Goal: Task Accomplishment & Management: Manage account settings

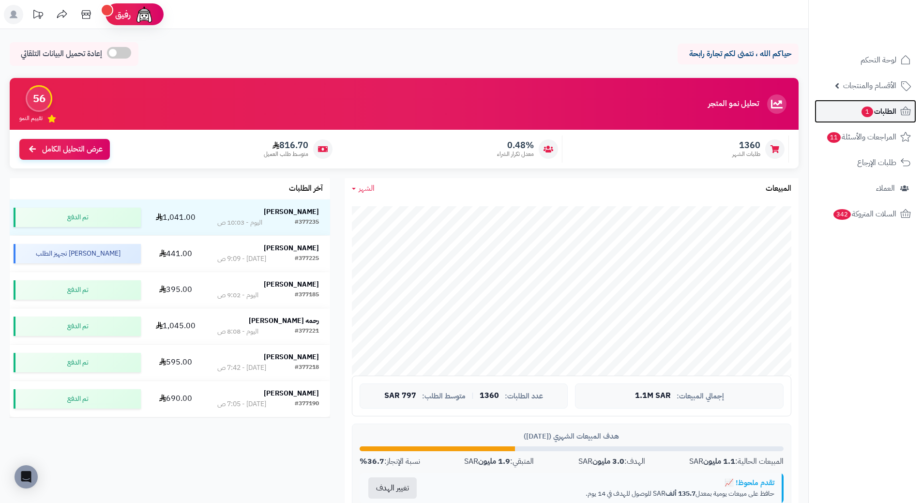
click at [896, 112] on link "الطلبات 1" at bounding box center [865, 111] width 102 height 23
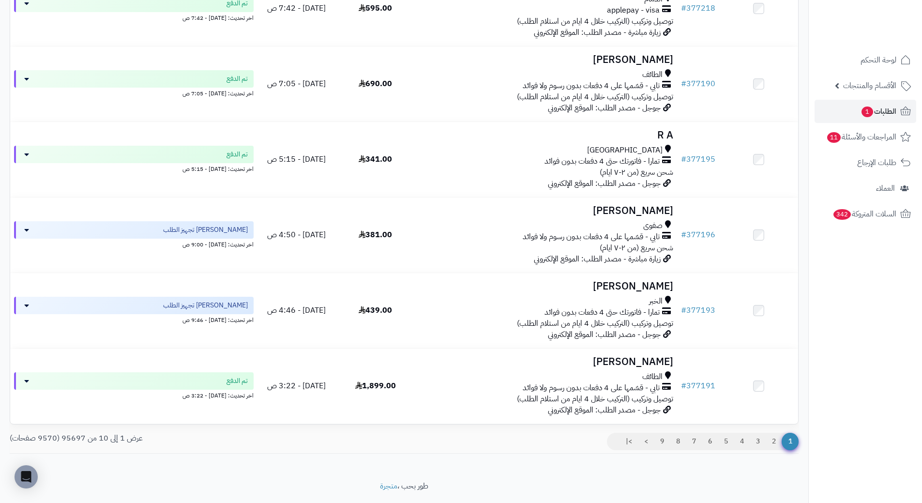
scroll to position [464, 0]
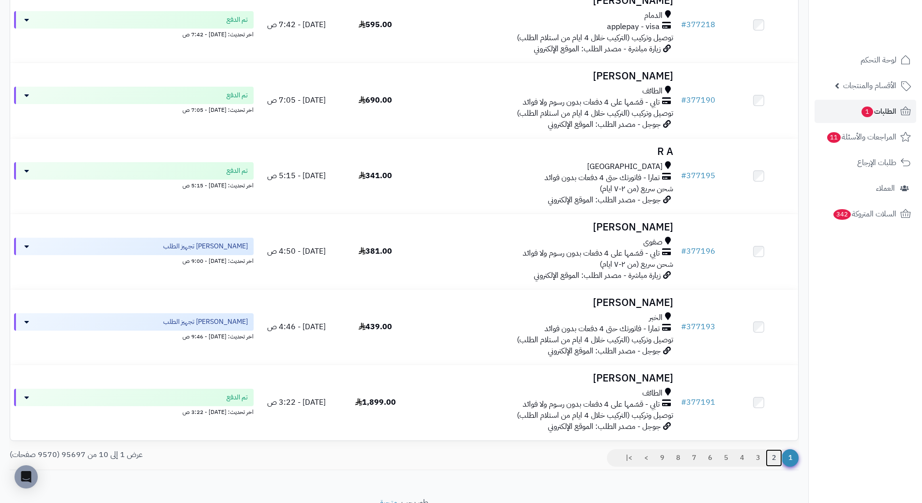
click at [776, 466] on link "2" at bounding box center [773, 457] width 16 height 17
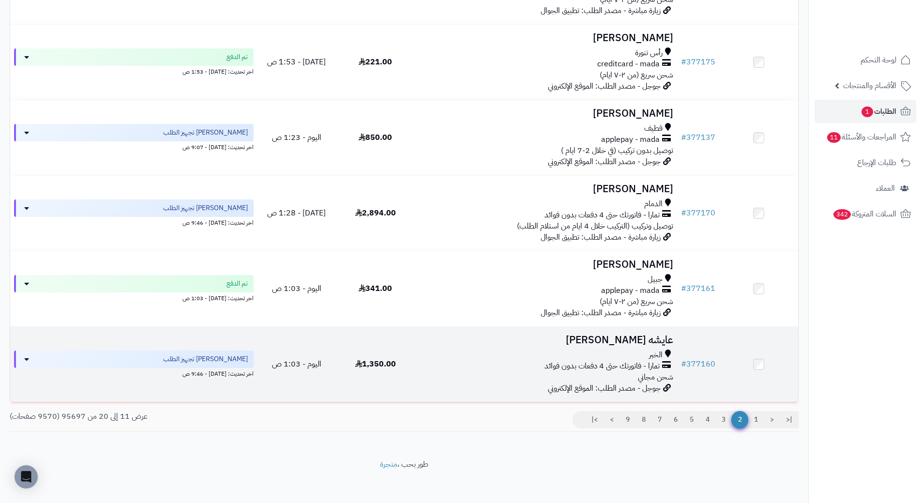
scroll to position [512, 0]
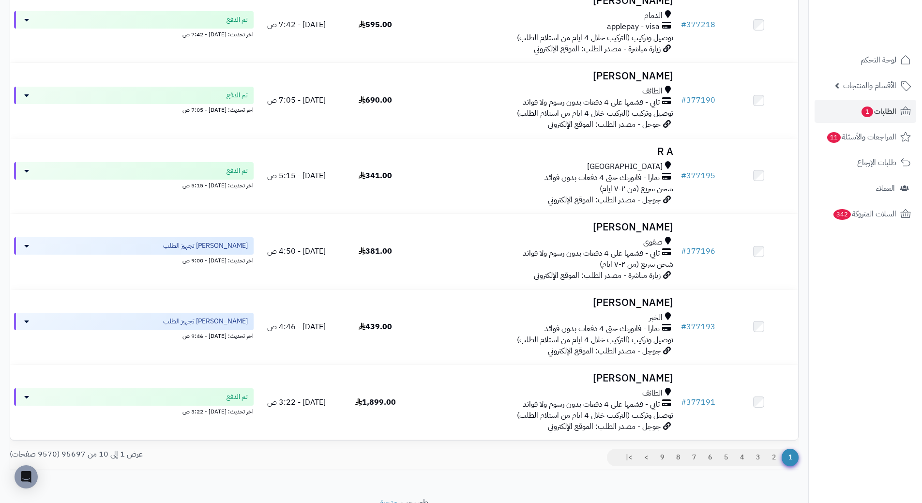
scroll to position [464, 0]
